Goal: Information Seeking & Learning: Learn about a topic

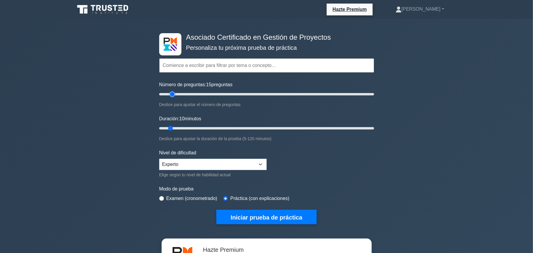
drag, startPoint x: 166, startPoint y: 92, endPoint x: 174, endPoint y: 93, distance: 8.6
type input "15"
click at [174, 93] on input "Número de preguntas: 15 preguntas" at bounding box center [266, 93] width 215 height 7
drag, startPoint x: 171, startPoint y: 127, endPoint x: 182, endPoint y: 127, distance: 10.9
type input "15"
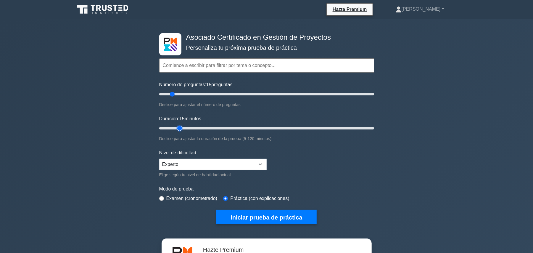
click at [182, 127] on input "Duración: 15 minutos" at bounding box center [266, 127] width 215 height 7
drag, startPoint x: 279, startPoint y: 220, endPoint x: 281, endPoint y: 218, distance: 3.0
click at [279, 220] on button "Iniciar prueba de práctica" at bounding box center [266, 216] width 100 height 14
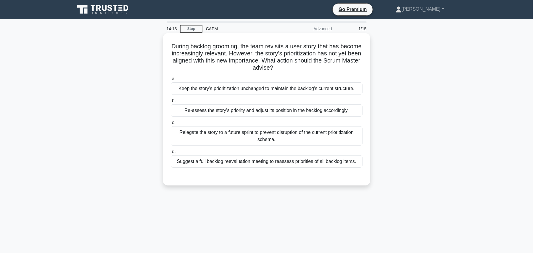
click at [262, 160] on div "Suggest a full backlog reevaluation meeting to reassess priorities of all backl…" at bounding box center [267, 161] width 192 height 12
click at [171, 153] on input "d. Suggest a full backlog reevaluation meeting to reassess priorities of all ba…" at bounding box center [171, 152] width 0 height 4
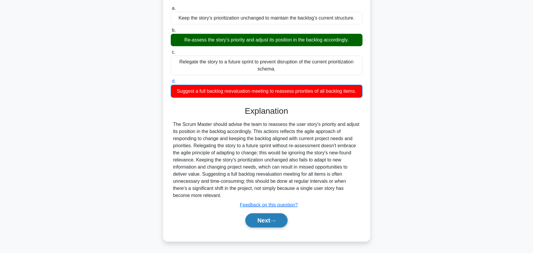
click at [259, 219] on button "Next" at bounding box center [266, 220] width 42 height 14
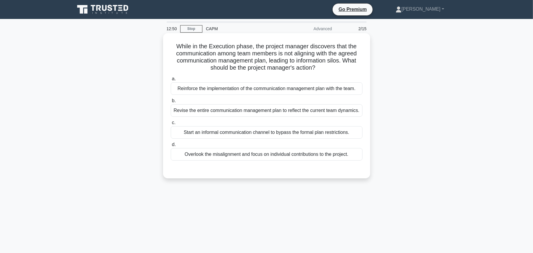
click at [284, 156] on div "Overlook the misalignment and focus on individual contributions to the project." at bounding box center [267, 154] width 192 height 12
click at [171, 146] on input "d. Overlook the misalignment and focus on individual contributions to the proje…" at bounding box center [171, 145] width 0 height 4
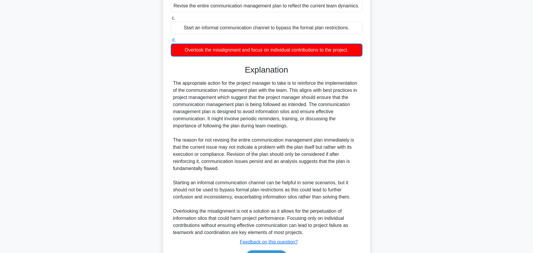
scroll to position [118, 0]
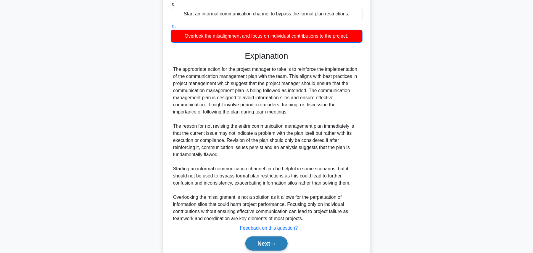
click at [267, 244] on button "Next" at bounding box center [266, 243] width 42 height 14
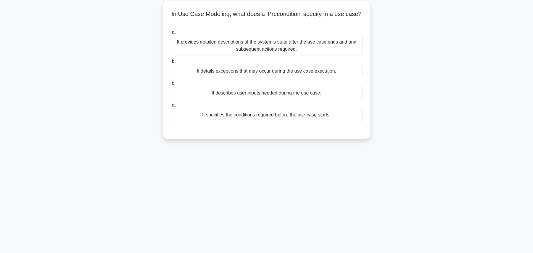
scroll to position [0, 0]
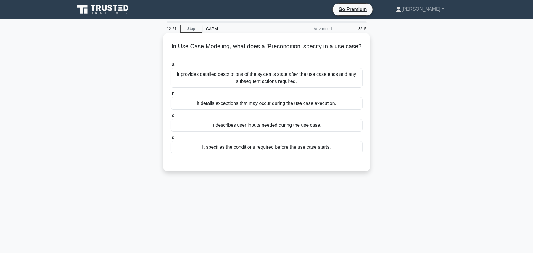
click at [279, 150] on div "It specifies the conditions required before the use case starts." at bounding box center [267, 147] width 192 height 12
click at [171, 139] on input "d. It specifies the conditions required before the use case starts." at bounding box center [171, 137] width 0 height 4
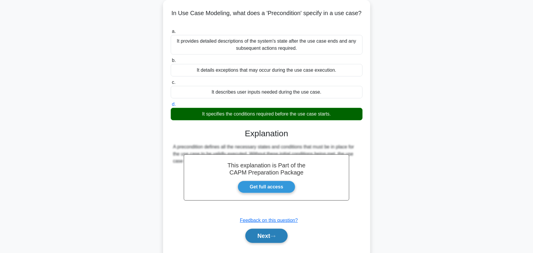
scroll to position [67, 0]
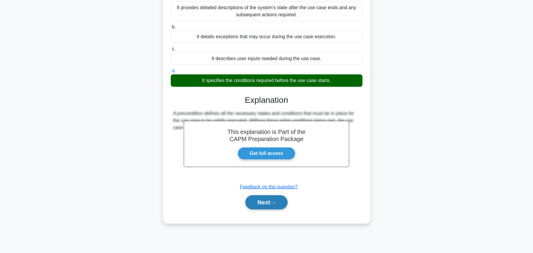
click at [273, 204] on icon at bounding box center [272, 202] width 5 height 3
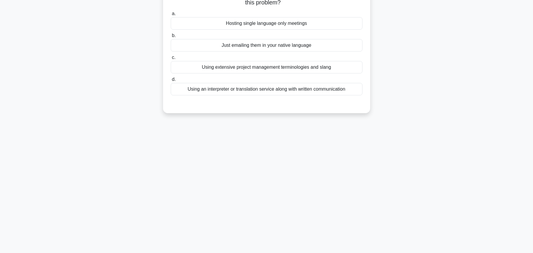
scroll to position [0, 0]
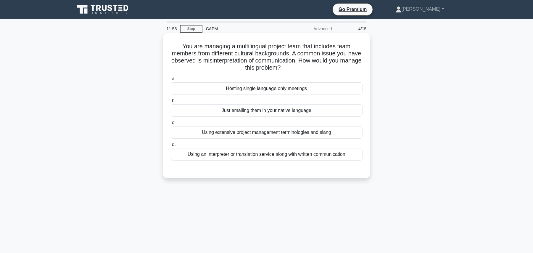
click at [274, 152] on div "Using an interpreter or translation service along with written communication" at bounding box center [267, 154] width 192 height 12
click at [171, 146] on input "d. Using an interpreter or translation service along with written communication" at bounding box center [171, 145] width 0 height 4
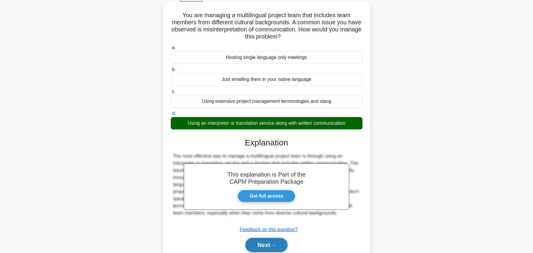
scroll to position [67, 0]
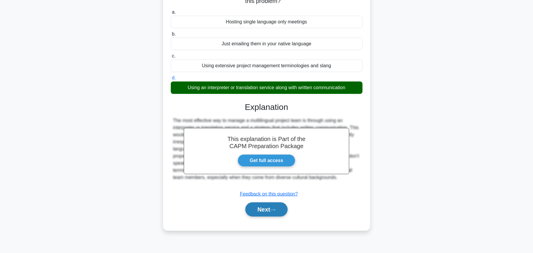
click at [271, 211] on button "Next" at bounding box center [266, 209] width 42 height 14
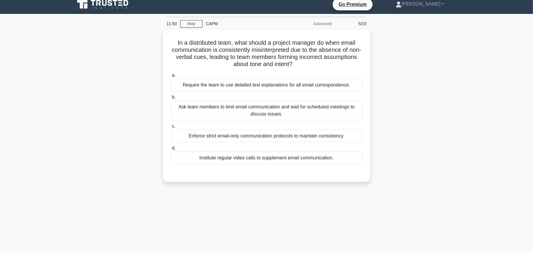
scroll to position [0, 0]
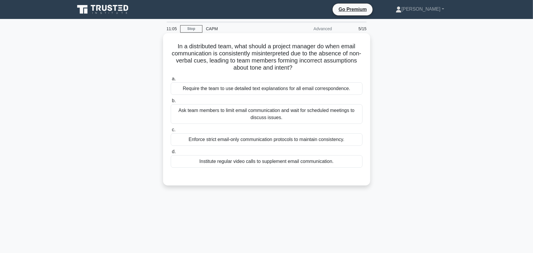
click at [275, 114] on div "Ask team members to limit email communication and wait for scheduled meetings t…" at bounding box center [267, 114] width 192 height 20
click at [171, 103] on input "b. Ask team members to limit email communication and wait for scheduled meeting…" at bounding box center [171, 101] width 0 height 4
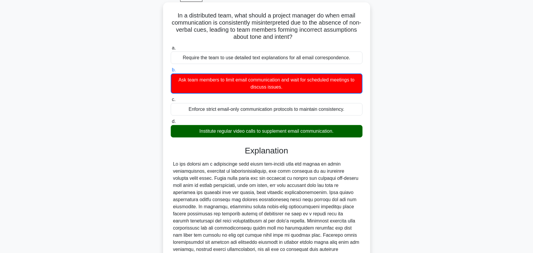
scroll to position [79, 0]
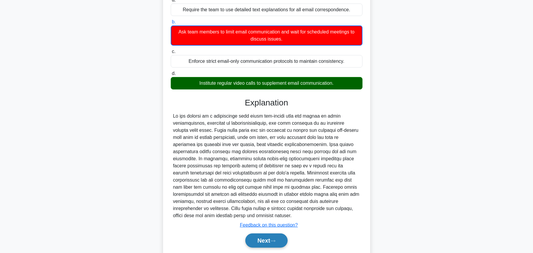
click at [275, 240] on icon at bounding box center [272, 240] width 5 height 2
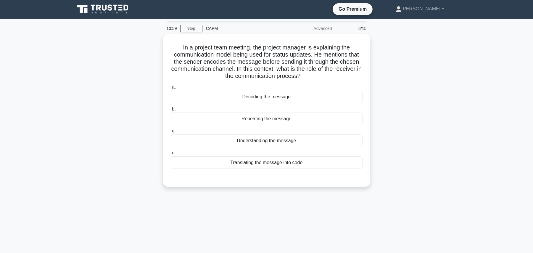
scroll to position [0, 0]
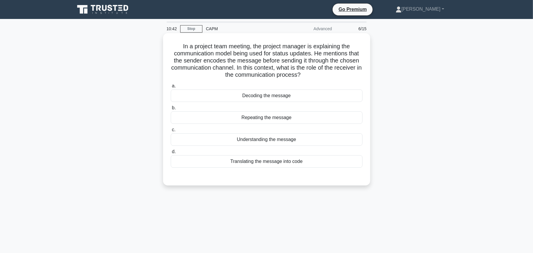
click at [274, 96] on div "Decoding the message" at bounding box center [267, 95] width 192 height 12
click at [171, 88] on input "a. Decoding the message" at bounding box center [171, 86] width 0 height 4
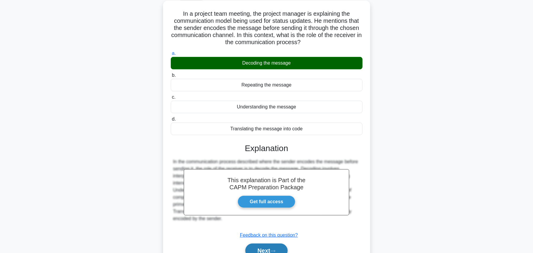
scroll to position [67, 0]
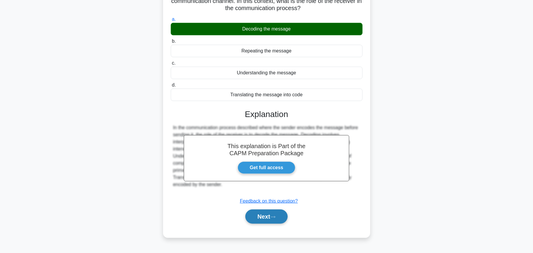
click at [284, 221] on button "Next" at bounding box center [266, 216] width 42 height 14
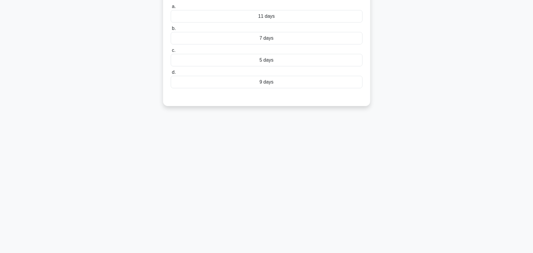
scroll to position [0, 0]
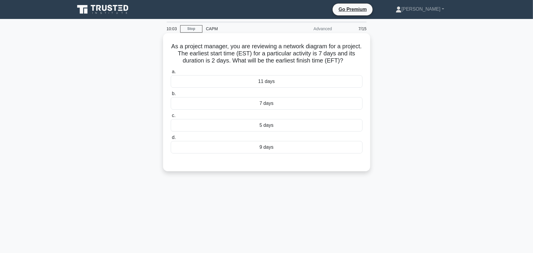
click at [301, 150] on div "9 days" at bounding box center [267, 147] width 192 height 12
click at [171, 139] on input "d. 9 days" at bounding box center [171, 137] width 0 height 4
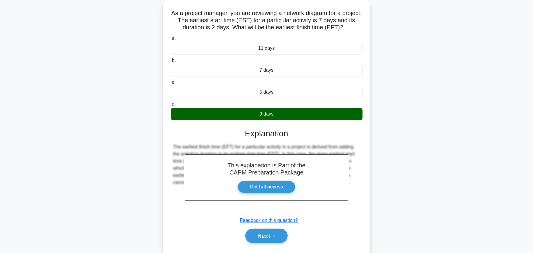
scroll to position [67, 0]
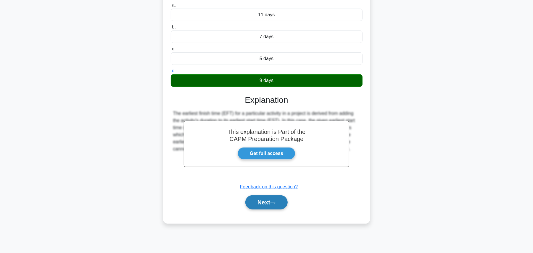
click at [275, 208] on button "Next" at bounding box center [266, 202] width 42 height 14
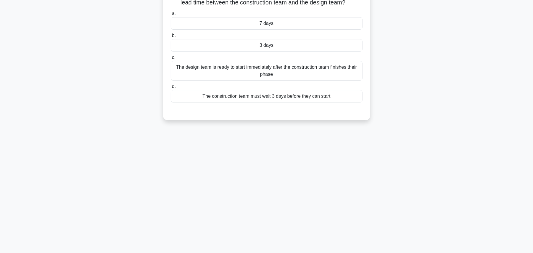
scroll to position [0, 0]
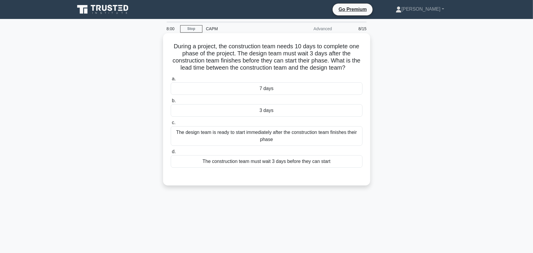
click at [297, 111] on div "3 days" at bounding box center [267, 110] width 192 height 12
click at [171, 103] on input "b. 3 days" at bounding box center [171, 101] width 0 height 4
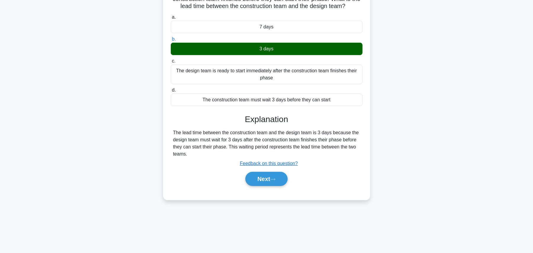
scroll to position [67, 0]
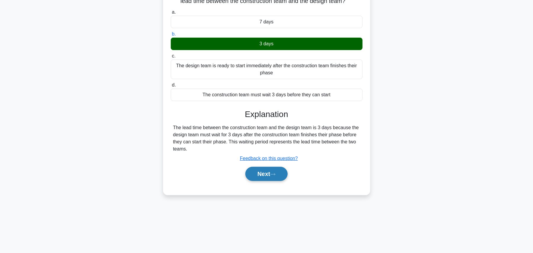
click at [275, 176] on icon at bounding box center [272, 173] width 5 height 3
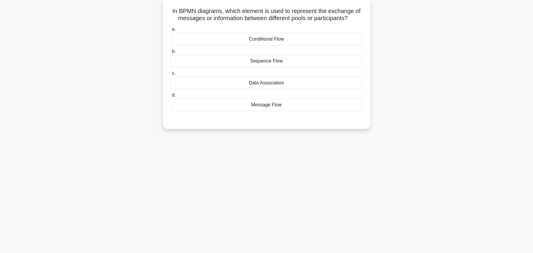
scroll to position [0, 0]
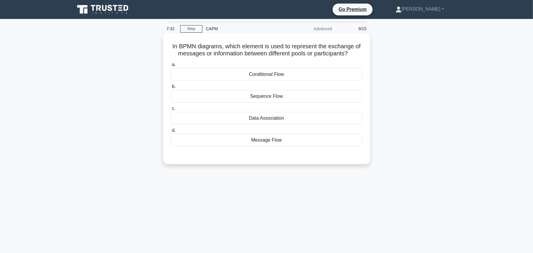
click at [278, 142] on div "Message Flow" at bounding box center [267, 140] width 192 height 12
click at [171, 132] on input "d. Message Flow" at bounding box center [171, 130] width 0 height 4
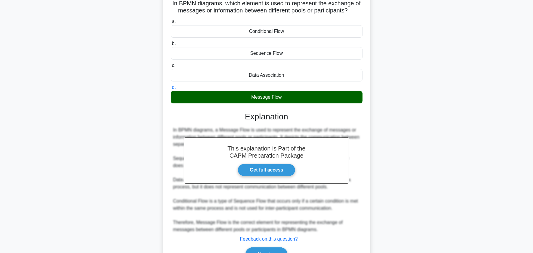
scroll to position [77, 0]
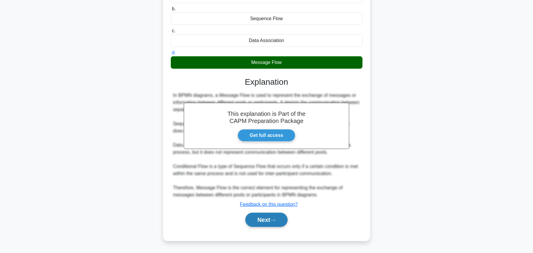
click at [270, 221] on button "Next" at bounding box center [266, 219] width 42 height 14
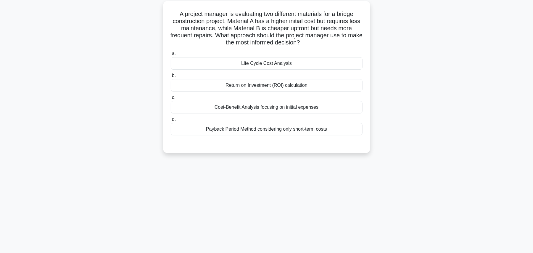
scroll to position [0, 0]
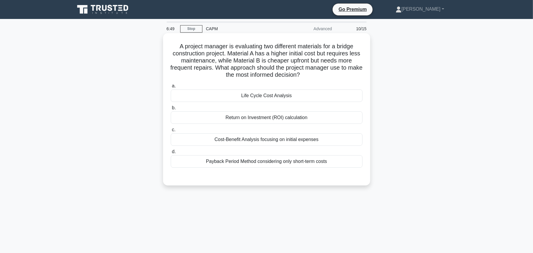
click at [251, 90] on div "Life Cycle Cost Analysis" at bounding box center [267, 95] width 192 height 12
click at [171, 88] on input "a. Life Cycle Cost Analysis" at bounding box center [171, 86] width 0 height 4
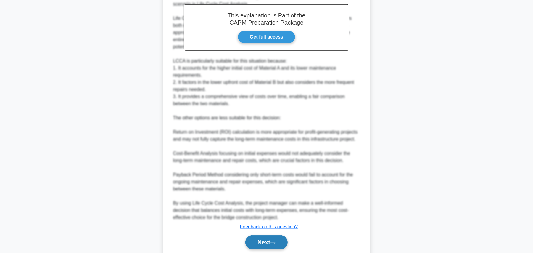
click at [263, 237] on button "Next" at bounding box center [266, 242] width 42 height 14
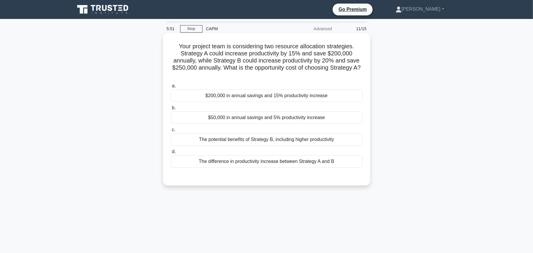
click at [278, 118] on div "$50,000 in annual savings and 5% productivity increase" at bounding box center [267, 117] width 192 height 12
click at [171, 110] on input "b. $50,000 in annual savings and 5% productivity increase" at bounding box center [171, 108] width 0 height 4
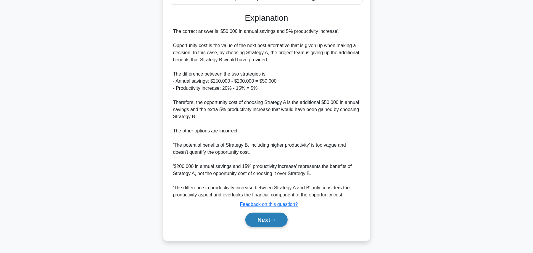
click at [260, 218] on button "Next" at bounding box center [266, 219] width 42 height 14
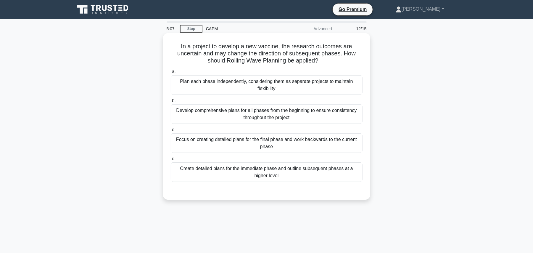
click at [262, 177] on div "Create detailed plans for the immediate phase and outline subsequent phases at …" at bounding box center [267, 172] width 192 height 20
click at [171, 161] on input "d. Create detailed plans for the immediate phase and outline subsequent phases …" at bounding box center [171, 159] width 0 height 4
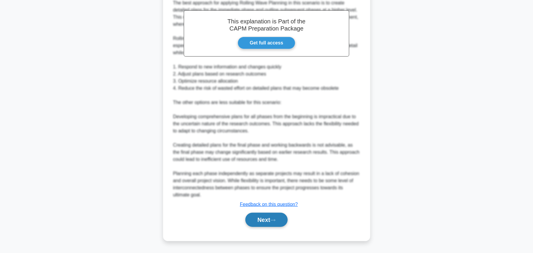
click at [260, 222] on button "Next" at bounding box center [266, 219] width 42 height 14
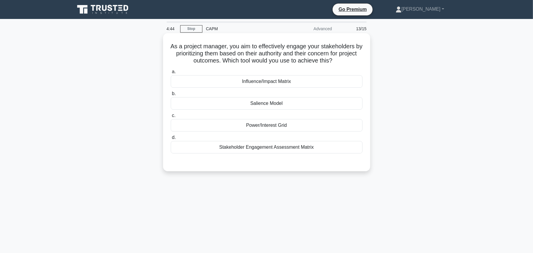
click at [258, 125] on div "Power/Interest Grid" at bounding box center [267, 125] width 192 height 12
click at [171, 117] on input "c. Power/Interest Grid" at bounding box center [171, 116] width 0 height 4
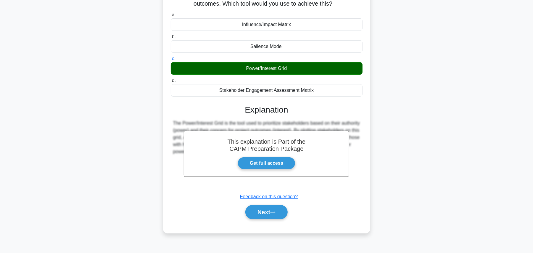
scroll to position [67, 0]
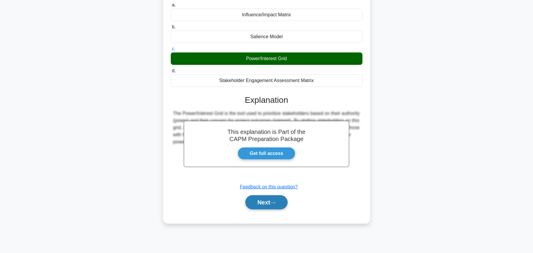
click at [274, 207] on button "Next" at bounding box center [266, 202] width 42 height 14
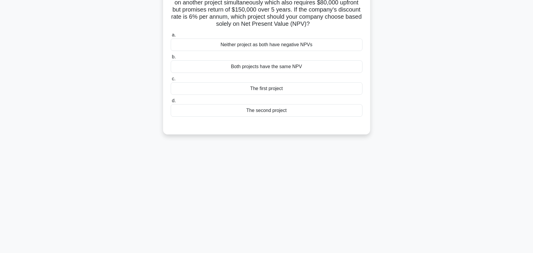
scroll to position [0, 0]
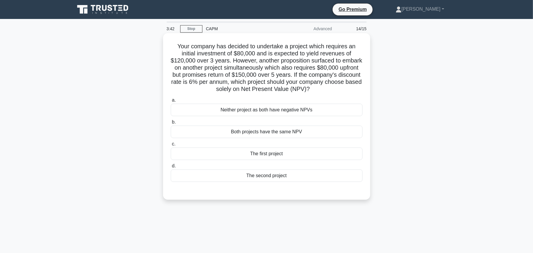
click at [289, 174] on div "The second project" at bounding box center [267, 175] width 192 height 12
click at [171, 168] on input "d. The second project" at bounding box center [171, 166] width 0 height 4
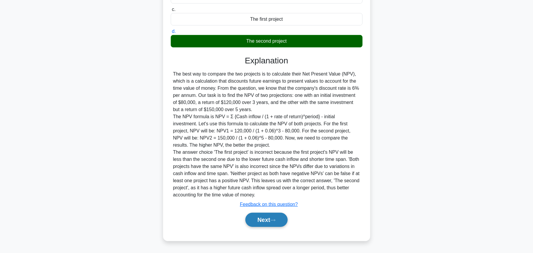
click at [278, 216] on button "Next" at bounding box center [266, 219] width 42 height 14
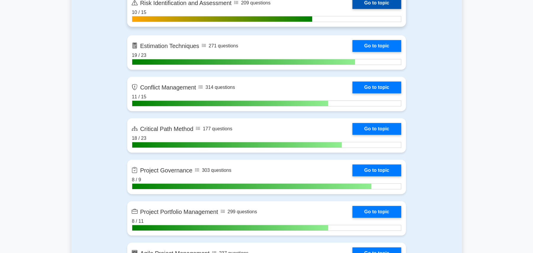
scroll to position [1183, 0]
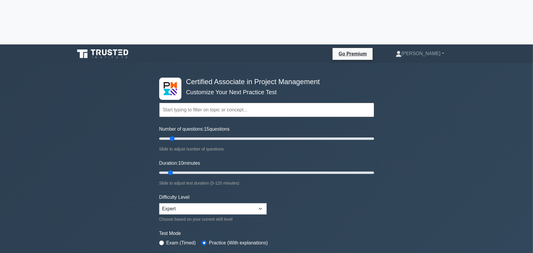
drag, startPoint x: 168, startPoint y: 93, endPoint x: 164, endPoint y: 93, distance: 3.6
type input "15"
click at [173, 135] on input "Number of questions: 15 questions" at bounding box center [266, 138] width 215 height 7
drag, startPoint x: 169, startPoint y: 130, endPoint x: 182, endPoint y: 128, distance: 13.0
type input "15"
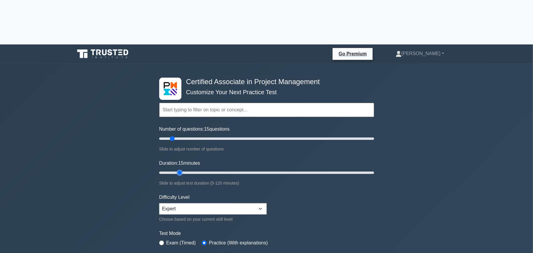
click at [182, 169] on input "Duration: 15 minutes" at bounding box center [266, 172] width 215 height 7
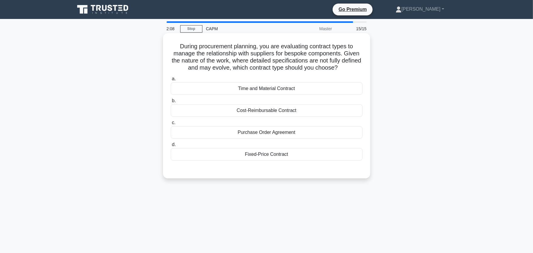
click at [341, 90] on div "Time and Material Contract" at bounding box center [267, 88] width 192 height 12
click at [171, 81] on input "a. Time and Material Contract" at bounding box center [171, 79] width 0 height 4
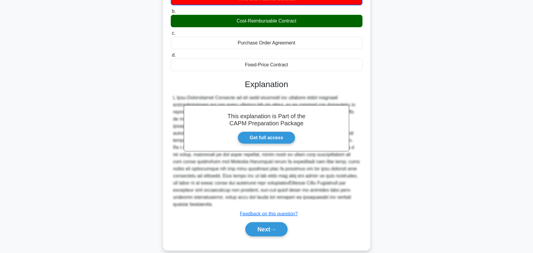
scroll to position [92, 0]
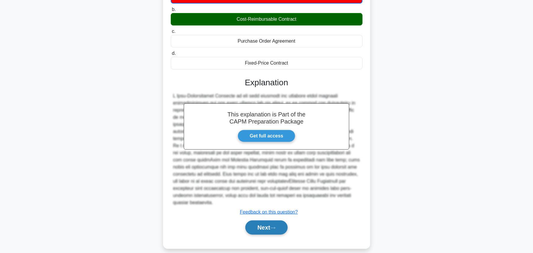
click at [270, 224] on button "Next" at bounding box center [266, 227] width 42 height 14
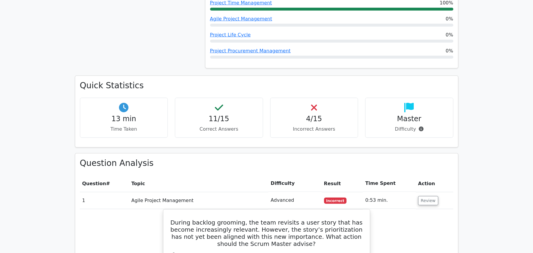
scroll to position [394, 0]
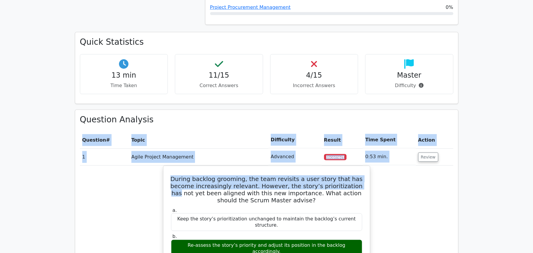
drag, startPoint x: 80, startPoint y: 121, endPoint x: 433, endPoint y: 159, distance: 355.3
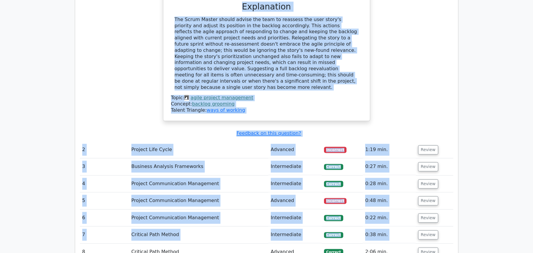
drag, startPoint x: 86, startPoint y: 119, endPoint x: 429, endPoint y: 199, distance: 352.2
click at [429, 199] on table "Question # Topic Difficulty Result Time Spent Action 1 Agile Project Management…" at bounding box center [266, 97] width 373 height 563
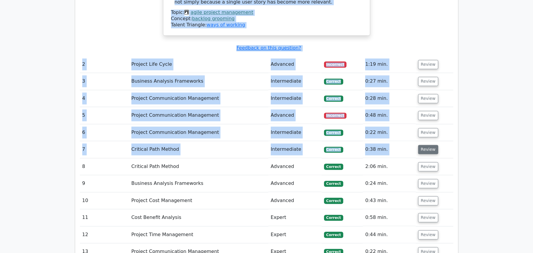
scroll to position [867, 0]
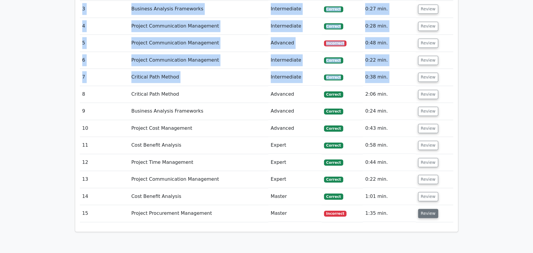
click at [420, 208] on button "Review" at bounding box center [428, 212] width 20 height 9
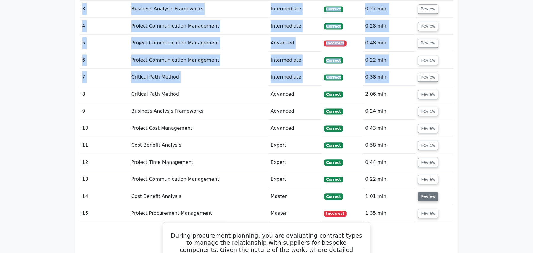
click at [423, 192] on button "Review" at bounding box center [428, 196] width 20 height 9
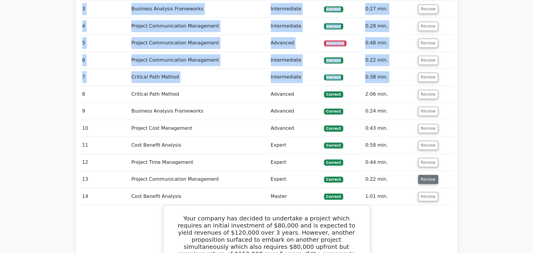
click at [424, 174] on button "Review" at bounding box center [428, 178] width 20 height 9
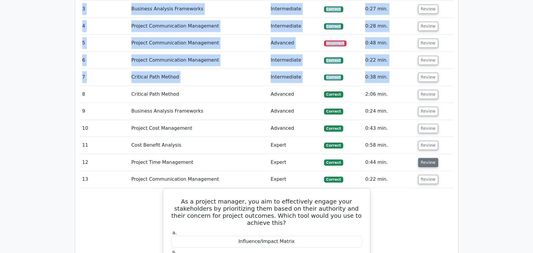
click at [423, 158] on button "Review" at bounding box center [428, 162] width 20 height 9
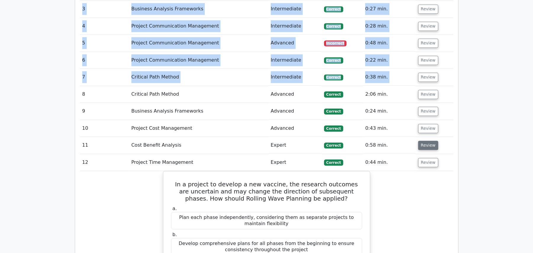
click at [427, 140] on button "Review" at bounding box center [428, 144] width 20 height 9
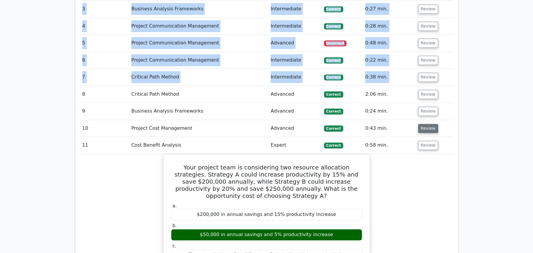
click at [425, 124] on button "Review" at bounding box center [428, 128] width 20 height 9
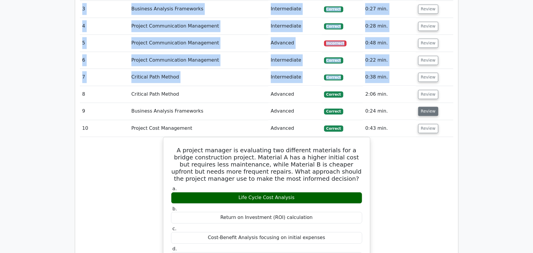
click at [426, 106] on button "Review" at bounding box center [428, 110] width 20 height 9
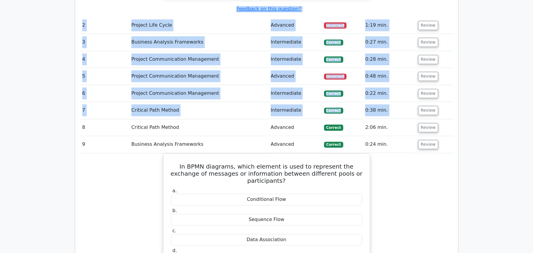
scroll to position [788, 0]
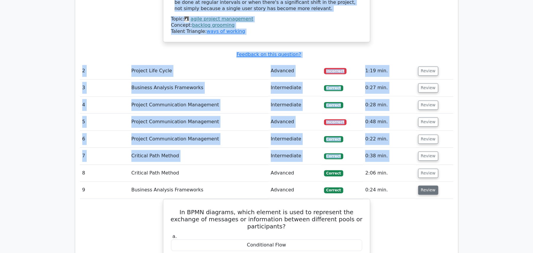
click at [420, 185] on button "Review" at bounding box center [428, 189] width 20 height 9
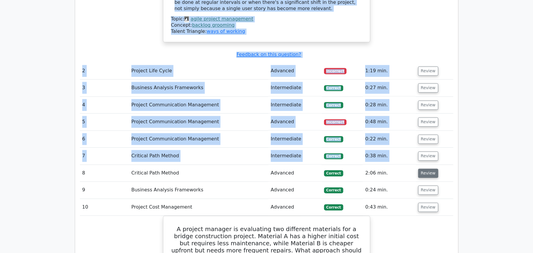
click at [427, 169] on button "Review" at bounding box center [428, 173] width 20 height 9
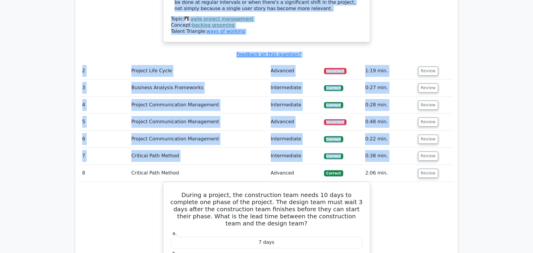
click at [428, 148] on td "Review" at bounding box center [434, 156] width 38 height 17
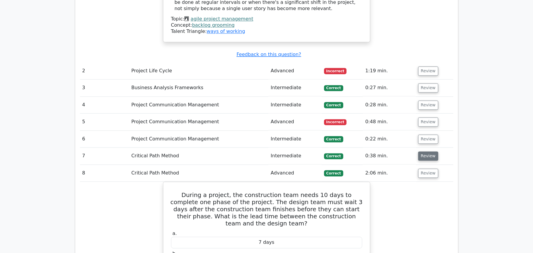
click at [425, 151] on button "Review" at bounding box center [428, 155] width 20 height 9
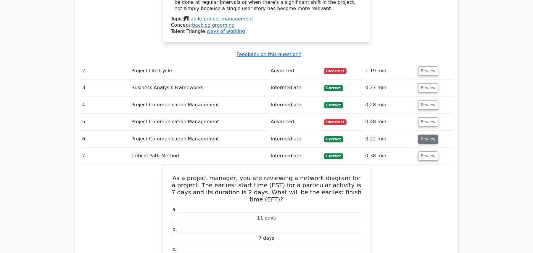
click at [423, 135] on button "Review" at bounding box center [428, 139] width 20 height 9
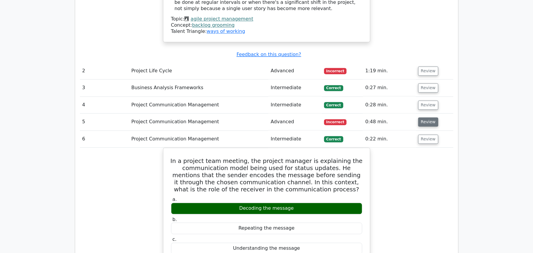
click at [424, 117] on button "Review" at bounding box center [428, 121] width 20 height 9
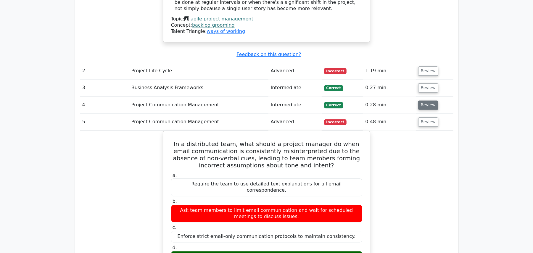
click at [422, 101] on button "Review" at bounding box center [428, 105] width 20 height 9
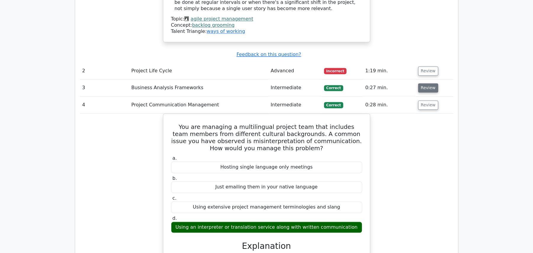
click at [426, 83] on button "Review" at bounding box center [428, 87] width 20 height 9
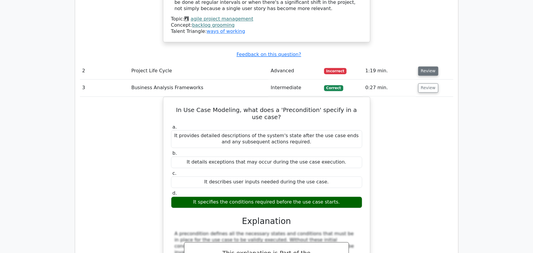
click at [424, 67] on button "Review" at bounding box center [428, 71] width 20 height 9
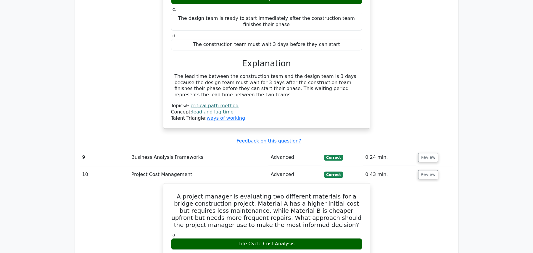
scroll to position [2681, 0]
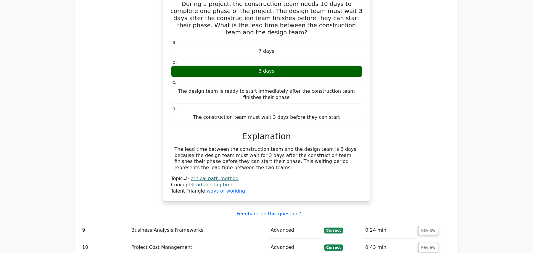
click at [428, 221] on td "Review" at bounding box center [434, 229] width 38 height 17
click at [429, 225] on button "Review" at bounding box center [428, 229] width 20 height 9
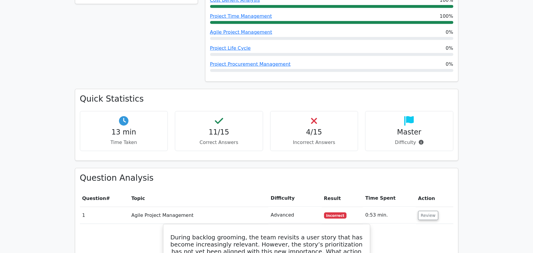
scroll to position [351, 0]
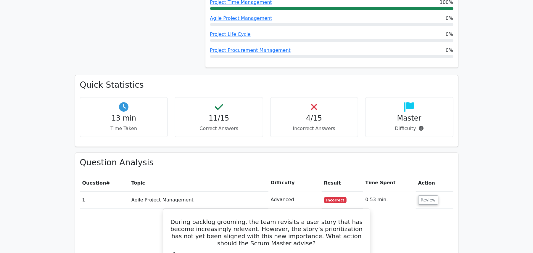
drag, startPoint x: 417, startPoint y: 107, endPoint x: 77, endPoint y: 161, distance: 343.4
copy div "Question # Topic Difficulty Result Time Spent Action 1 Agile Project Management…"
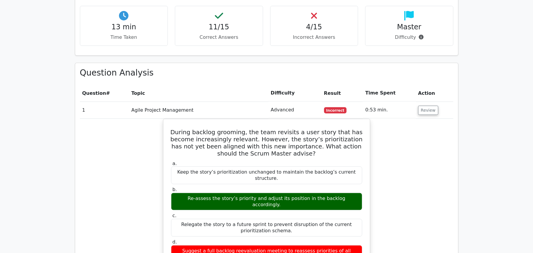
scroll to position [470, 0]
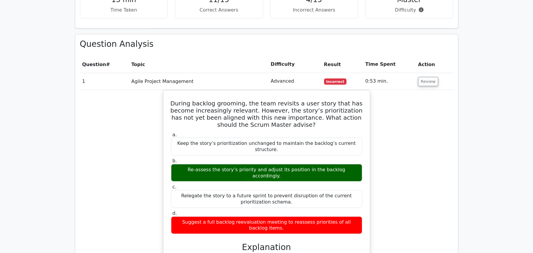
click at [139, 193] on div "During backlog grooming, the team revisits a user story that has become increas…" at bounding box center [266, 229] width 373 height 278
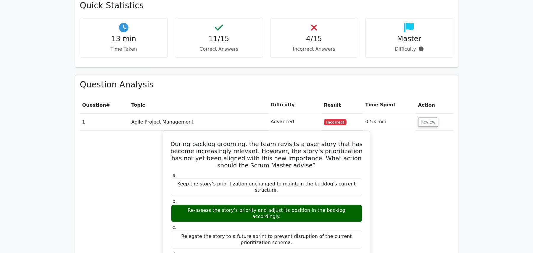
scroll to position [430, 0]
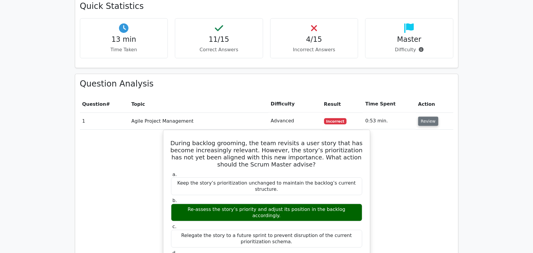
click at [420, 116] on button "Review" at bounding box center [428, 120] width 20 height 9
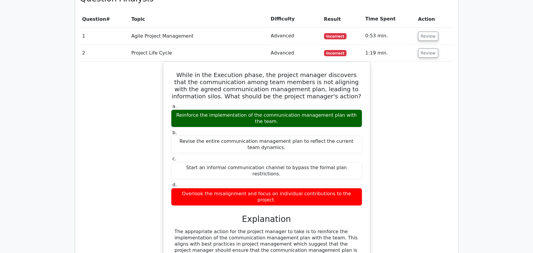
scroll to position [470, 0]
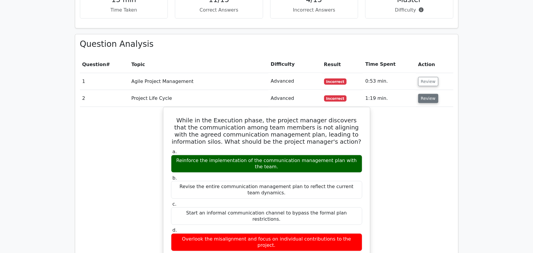
click at [426, 94] on button "Review" at bounding box center [428, 98] width 20 height 9
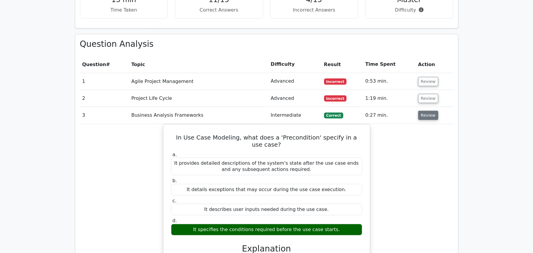
click at [424, 111] on button "Review" at bounding box center [428, 115] width 20 height 9
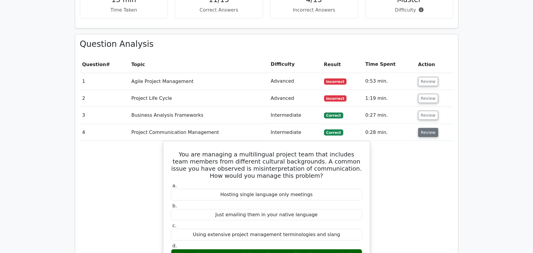
click at [421, 128] on button "Review" at bounding box center [428, 132] width 20 height 9
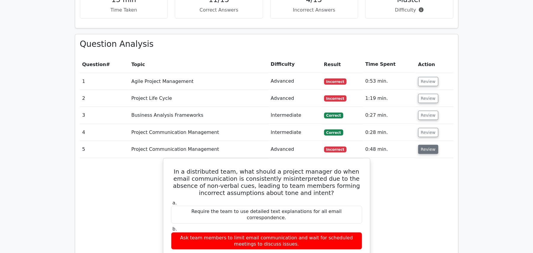
click at [422, 145] on button "Review" at bounding box center [428, 149] width 20 height 9
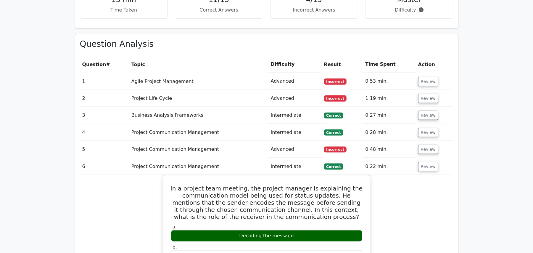
click at [422, 158] on td "Review" at bounding box center [434, 166] width 38 height 17
click at [422, 162] on button "Review" at bounding box center [428, 166] width 20 height 9
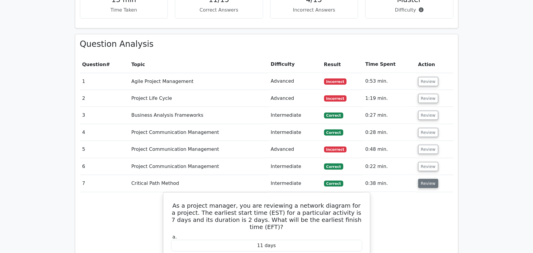
click at [419, 179] on button "Review" at bounding box center [428, 183] width 20 height 9
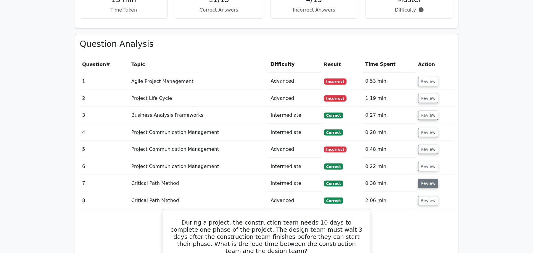
scroll to position [509, 0]
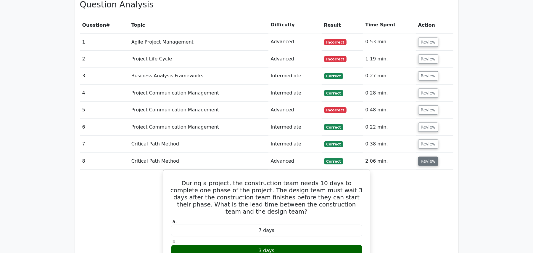
click at [422, 156] on button "Review" at bounding box center [428, 160] width 20 height 9
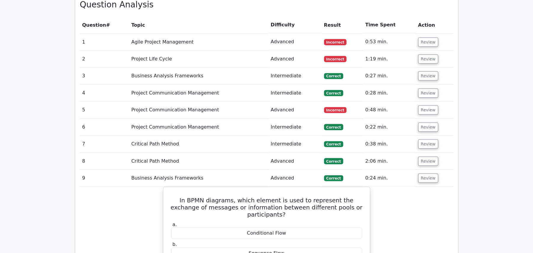
click at [420, 169] on td "Review" at bounding box center [434, 177] width 38 height 17
click at [421, 173] on button "Review" at bounding box center [428, 177] width 20 height 9
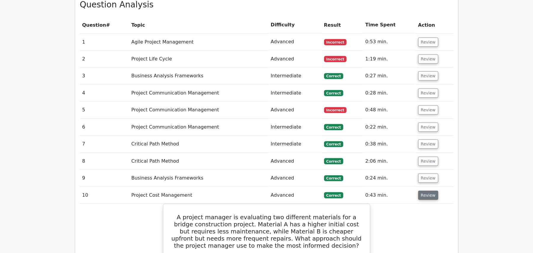
click at [422, 190] on button "Review" at bounding box center [428, 194] width 20 height 9
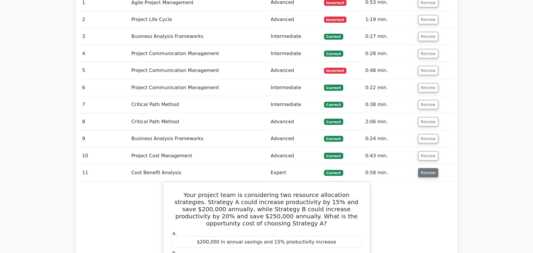
click at [425, 168] on button "Review" at bounding box center [428, 172] width 20 height 9
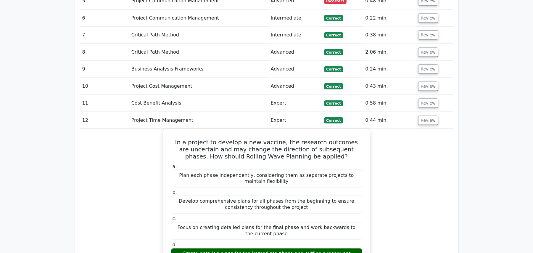
scroll to position [627, 0]
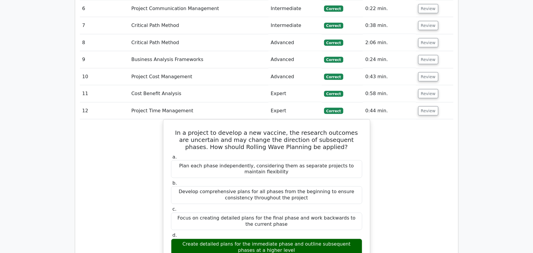
click at [421, 102] on td "Review" at bounding box center [434, 110] width 38 height 17
click at [420, 106] on button "Review" at bounding box center [428, 110] width 20 height 9
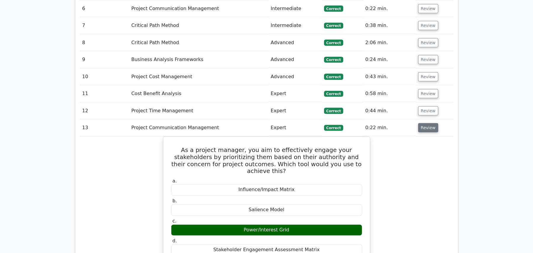
click at [423, 123] on button "Review" at bounding box center [428, 127] width 20 height 9
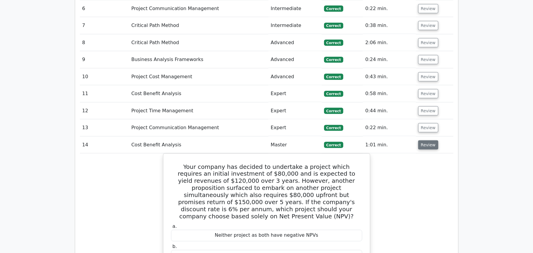
click at [424, 140] on button "Review" at bounding box center [428, 144] width 20 height 9
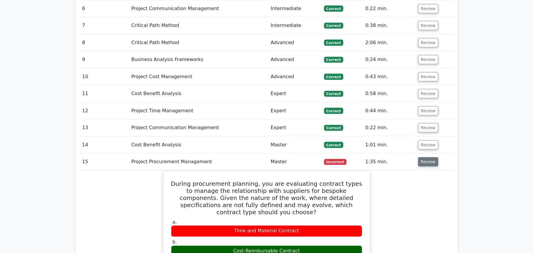
click at [423, 157] on button "Review" at bounding box center [428, 161] width 20 height 9
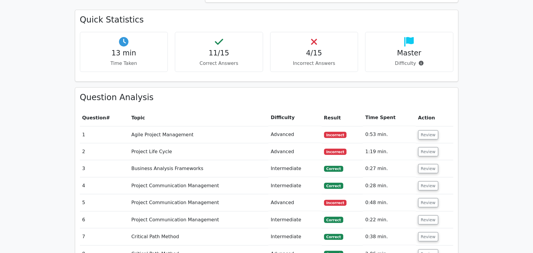
scroll to position [430, 0]
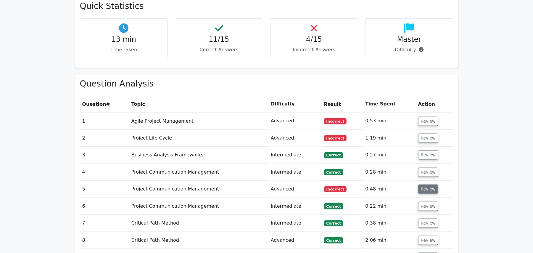
click at [422, 184] on button "Review" at bounding box center [428, 188] width 20 height 9
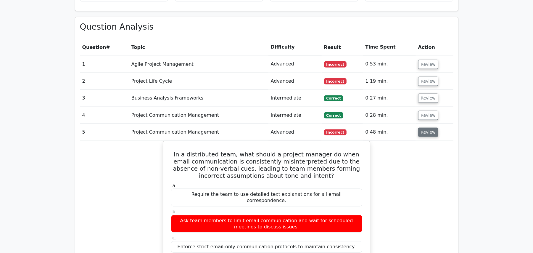
scroll to position [509, 0]
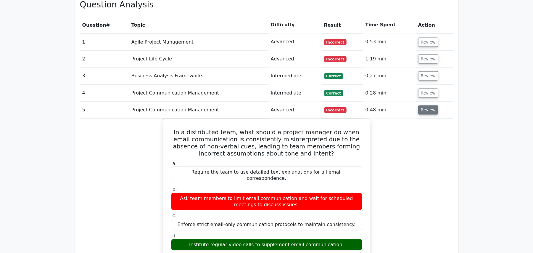
click at [425, 105] on button "Review" at bounding box center [428, 109] width 20 height 9
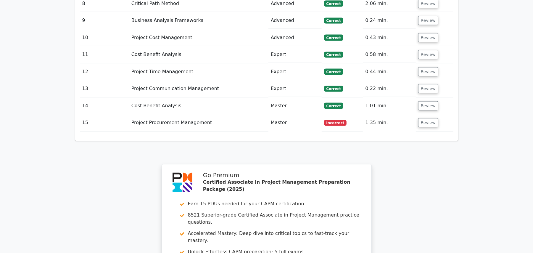
scroll to position [666, 0]
click at [426, 118] on button "Review" at bounding box center [428, 122] width 20 height 9
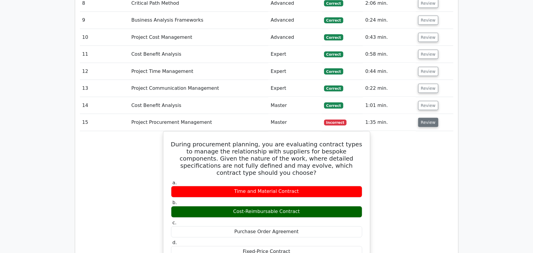
click at [424, 118] on button "Review" at bounding box center [428, 122] width 20 height 9
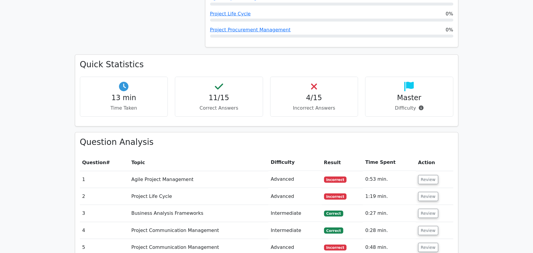
scroll to position [391, 0]
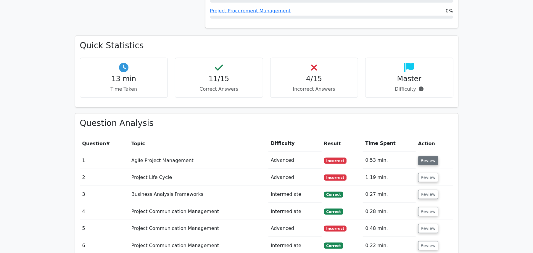
click at [429, 156] on button "Review" at bounding box center [428, 160] width 20 height 9
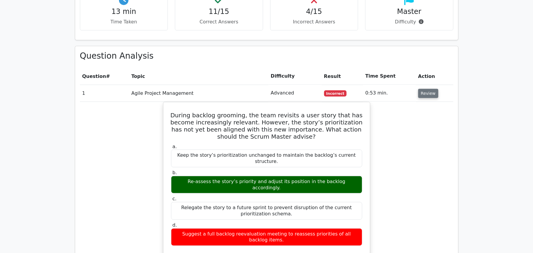
scroll to position [470, 0]
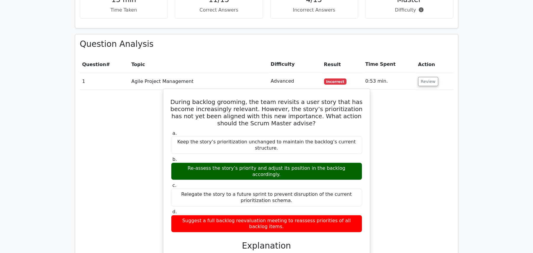
drag, startPoint x: 354, startPoint y: 142, endPoint x: 179, endPoint y: 141, distance: 174.7
click at [179, 162] on div "Re-assess the story’s priority and adjust its position in the backlog according…" at bounding box center [266, 171] width 191 height 18
copy div "Re-assess the story’s priority and adjust its position in the backlog according…"
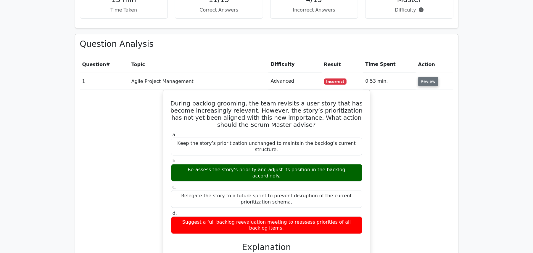
click at [425, 77] on button "Review" at bounding box center [428, 81] width 20 height 9
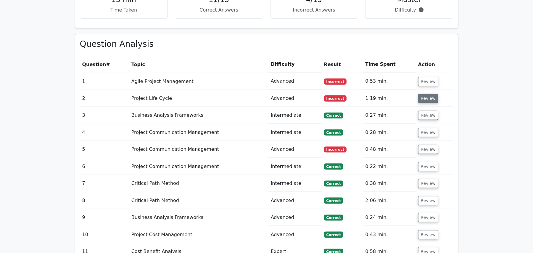
click at [423, 94] on button "Review" at bounding box center [428, 98] width 20 height 9
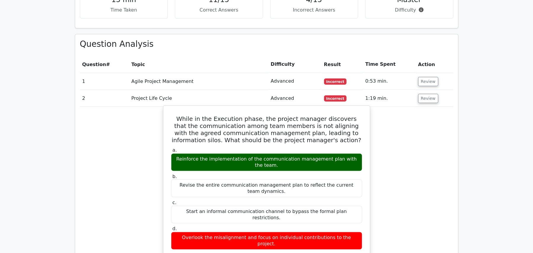
copy div "Reinforce the implementation of the communication management plan with the team."
drag, startPoint x: 170, startPoint y: 140, endPoint x: 364, endPoint y: 140, distance: 193.4
click at [364, 147] on div "a. Reinforce the implementation of the communication management plan with the t…" at bounding box center [266, 159] width 198 height 24
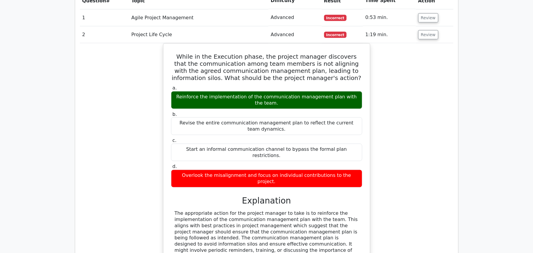
scroll to position [548, 0]
